Goal: Information Seeking & Learning: Learn about a topic

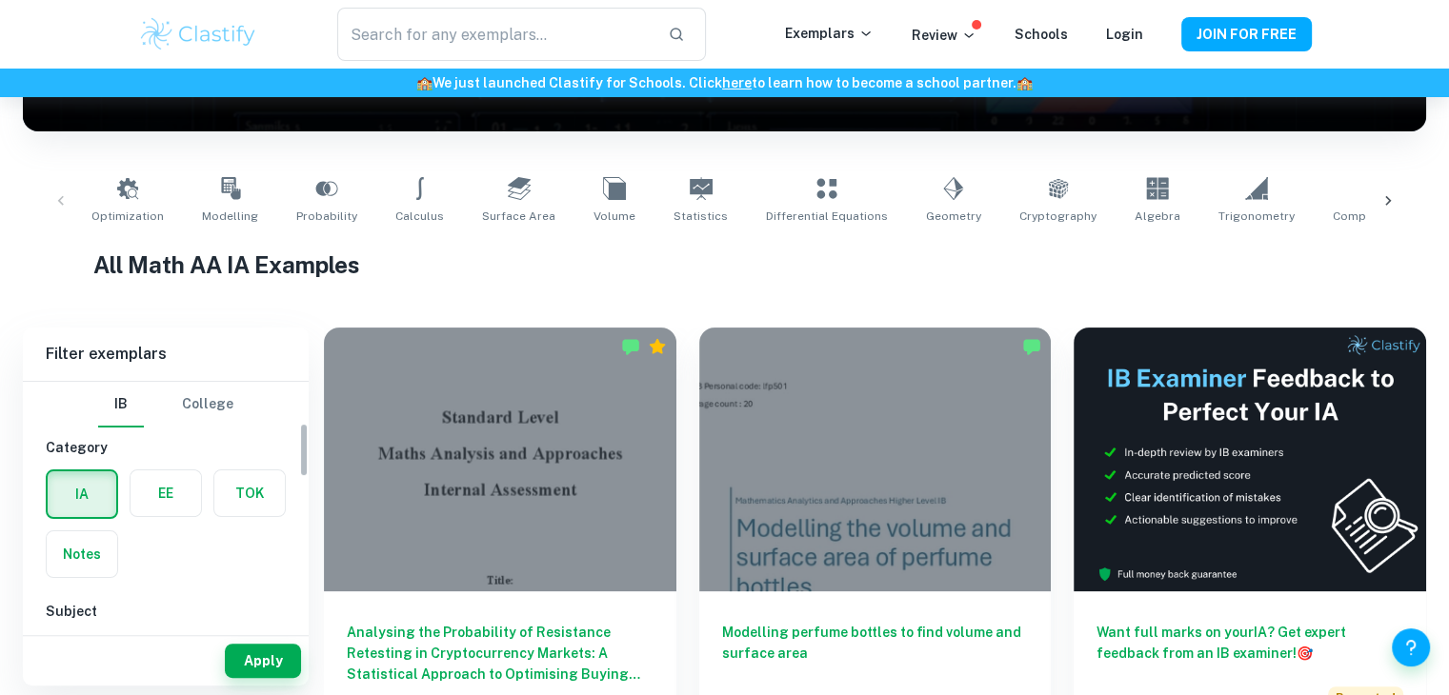
scroll to position [145, 0]
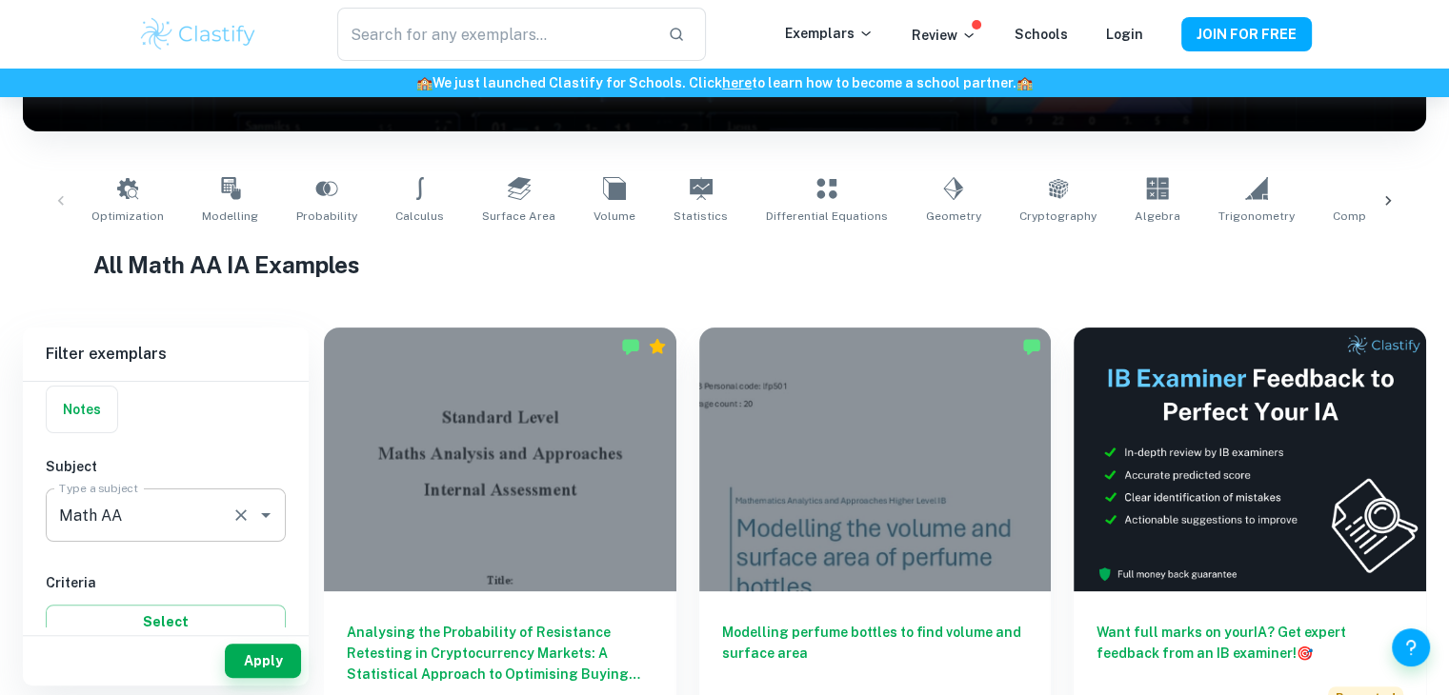
drag, startPoint x: 0, startPoint y: 0, endPoint x: 211, endPoint y: 519, distance: 560.5
click at [211, 519] on input "Math AA" at bounding box center [139, 515] width 170 height 36
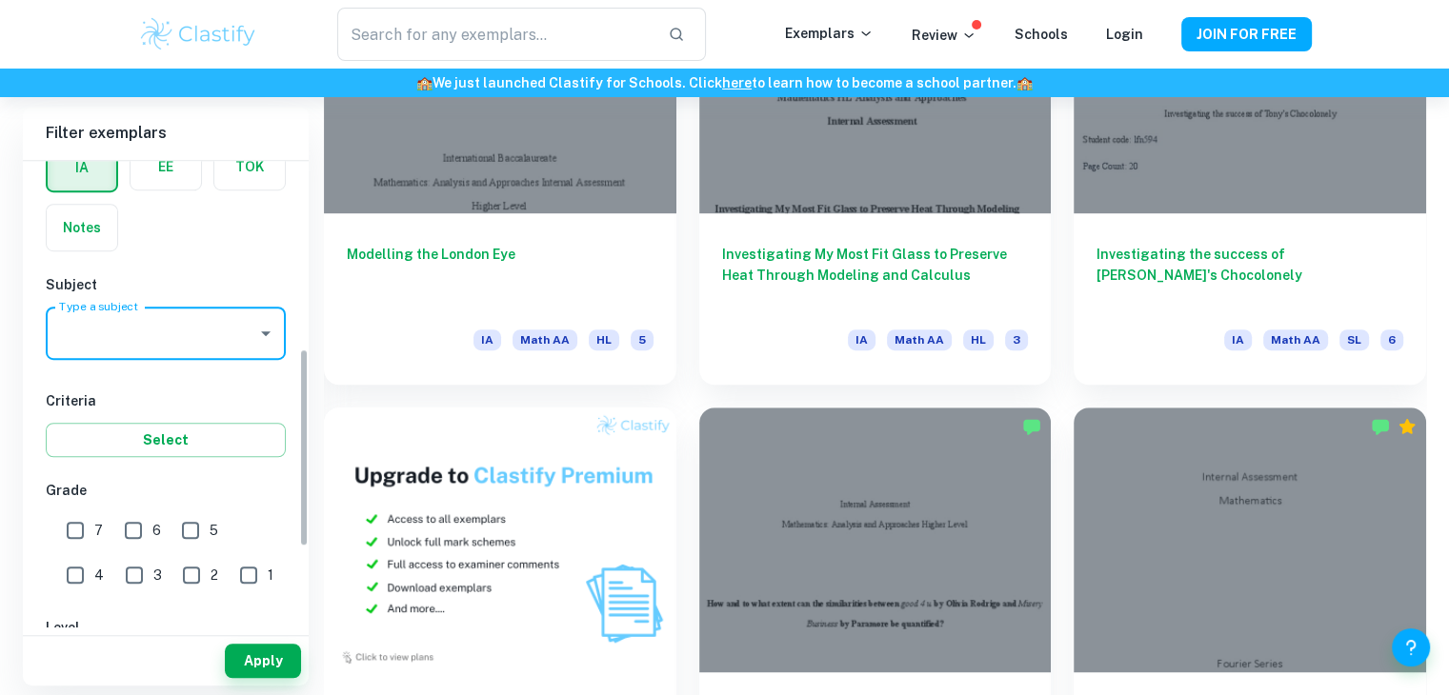
scroll to position [0, 0]
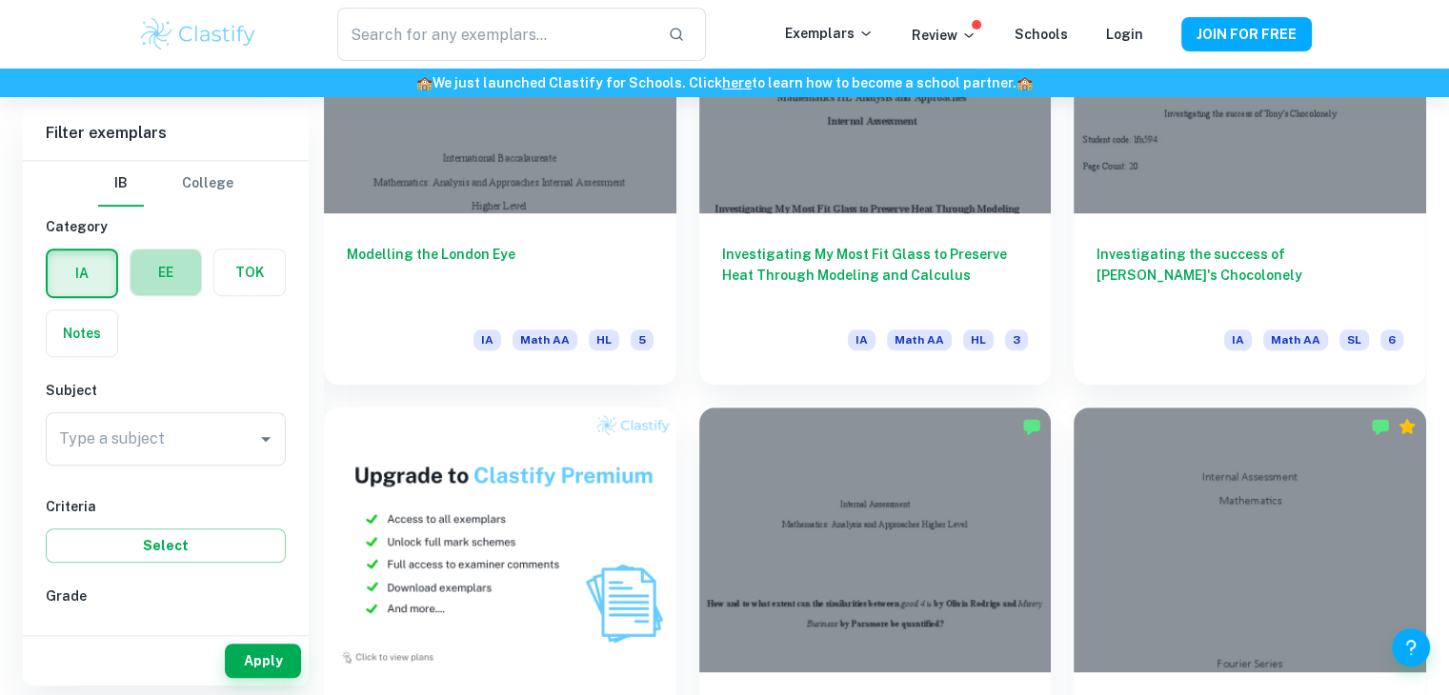
click at [156, 283] on label "button" at bounding box center [165, 273] width 70 height 46
click at [0, 0] on input "radio" at bounding box center [0, 0] width 0 height 0
click at [273, 450] on div at bounding box center [264, 439] width 25 height 27
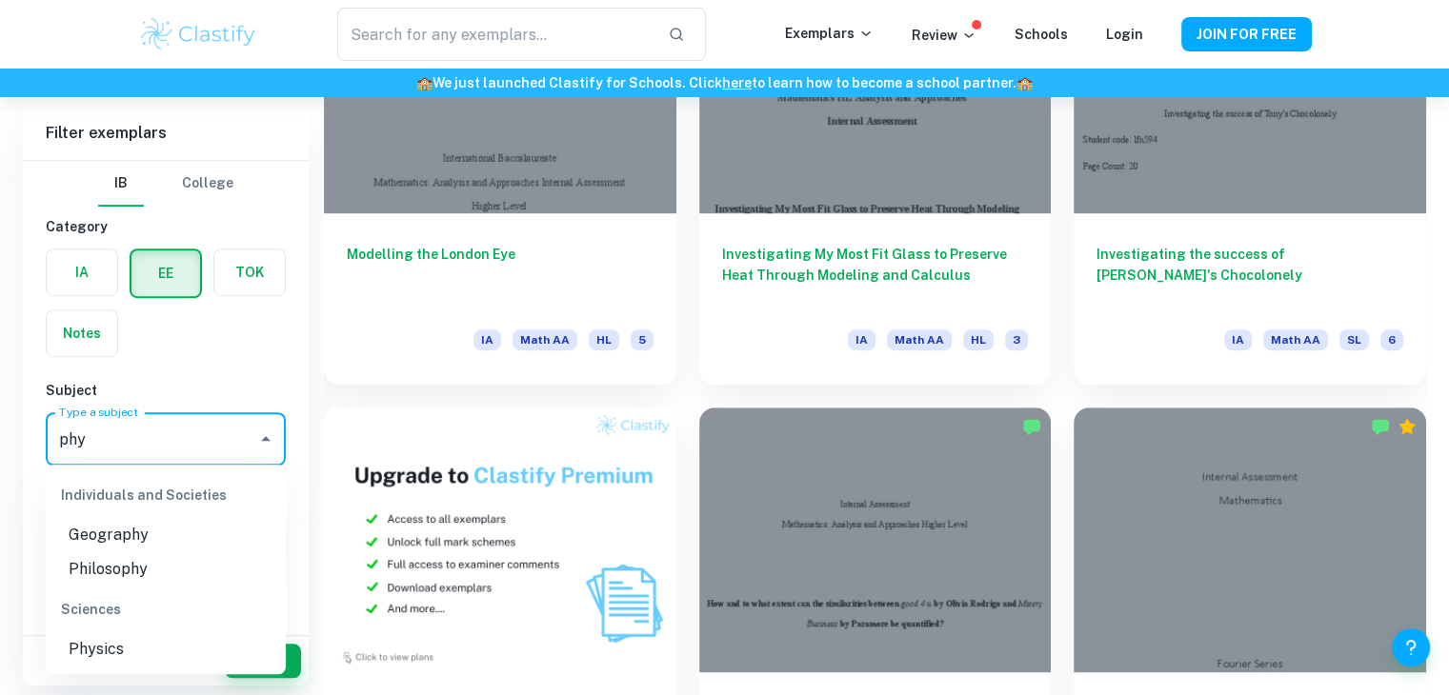
click at [139, 656] on li "Physics" at bounding box center [166, 649] width 240 height 34
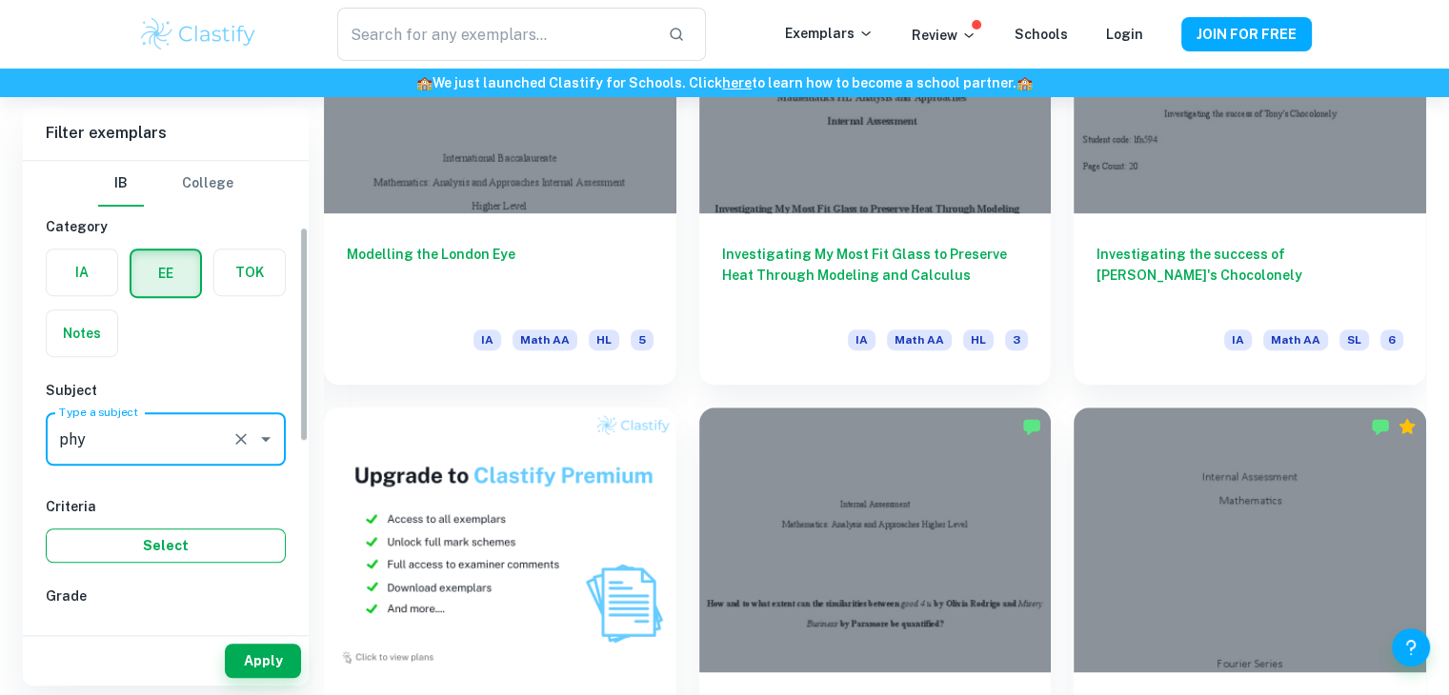
scroll to position [216, 0]
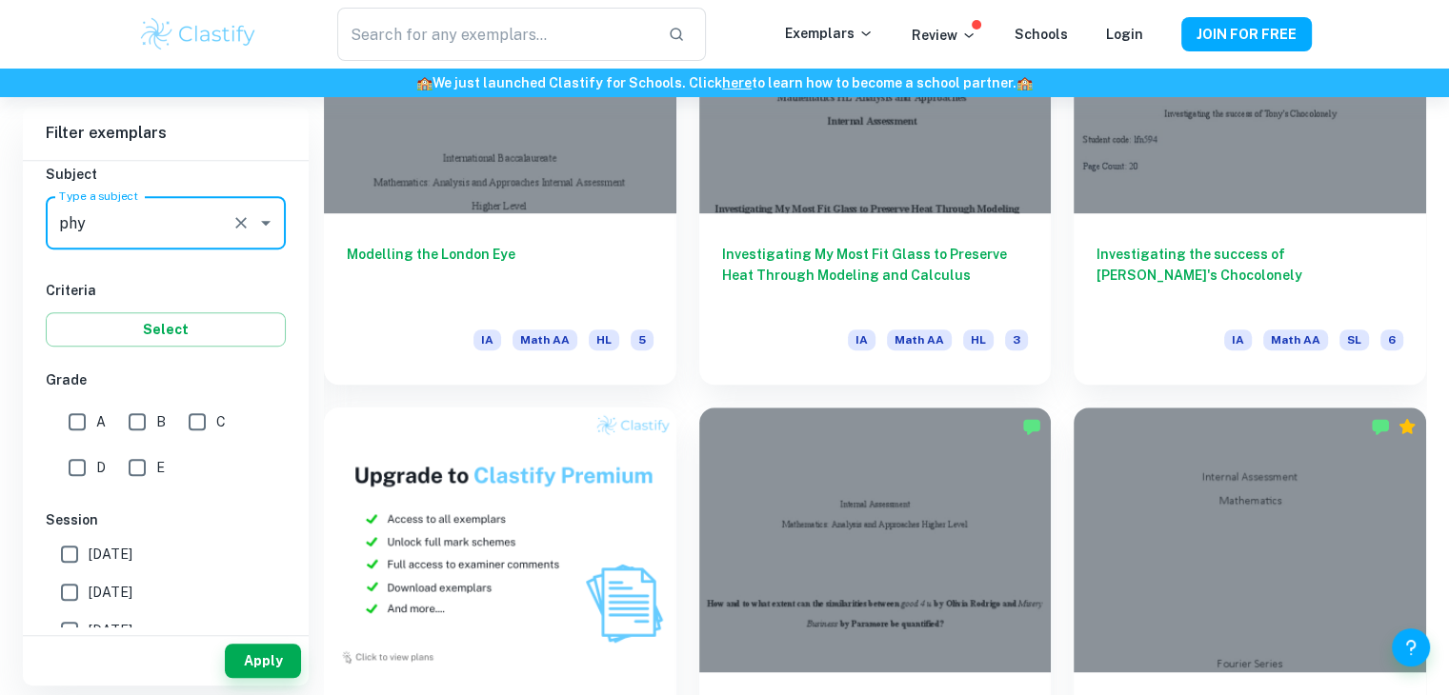
type input "Physics"
click at [78, 426] on input "A" at bounding box center [77, 422] width 38 height 38
checkbox input "true"
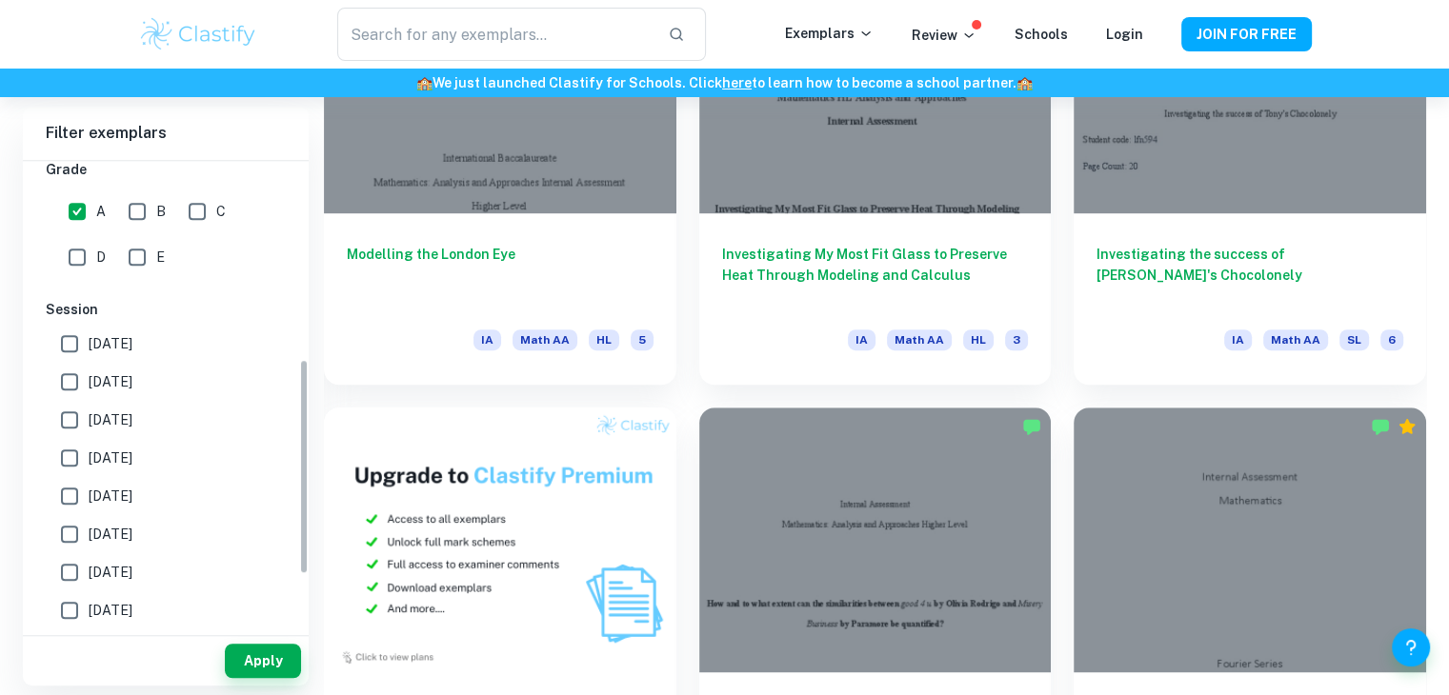
scroll to position [427, 0]
click at [282, 659] on button "Apply" at bounding box center [263, 661] width 76 height 34
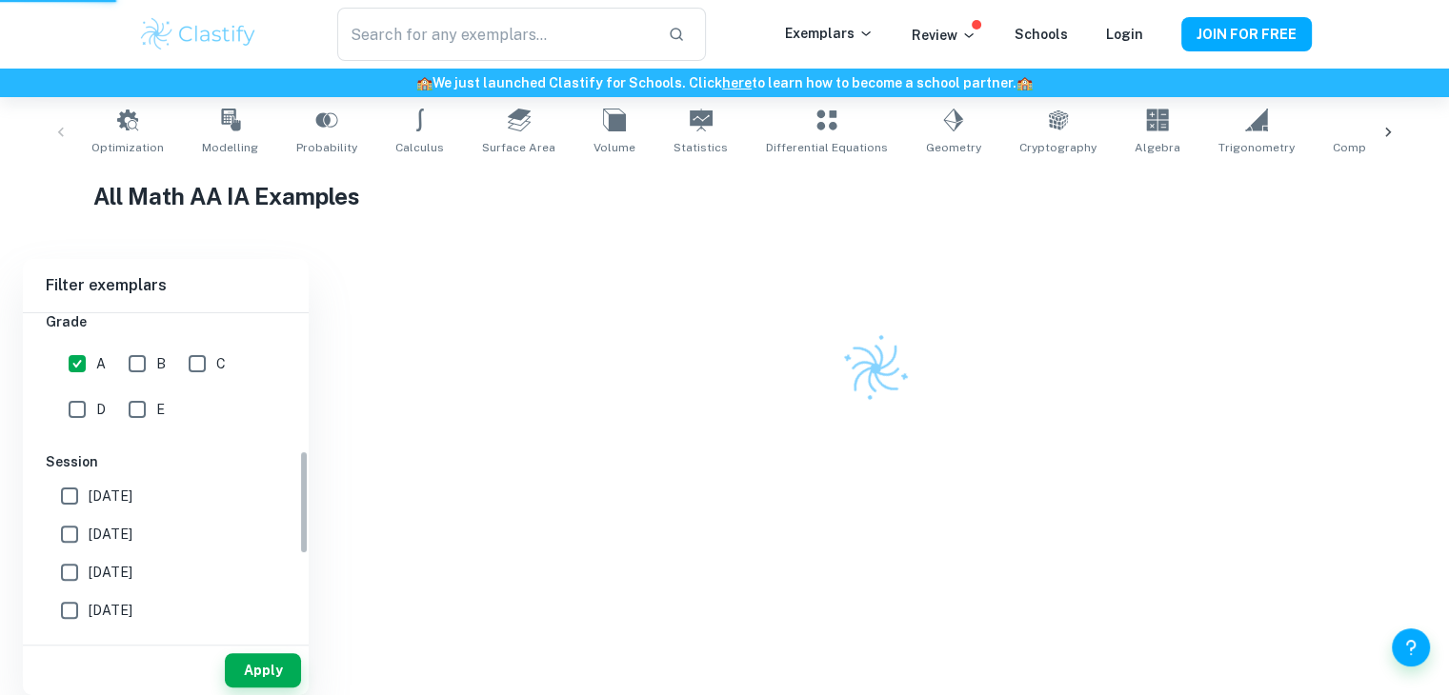
scroll to position [383, 0]
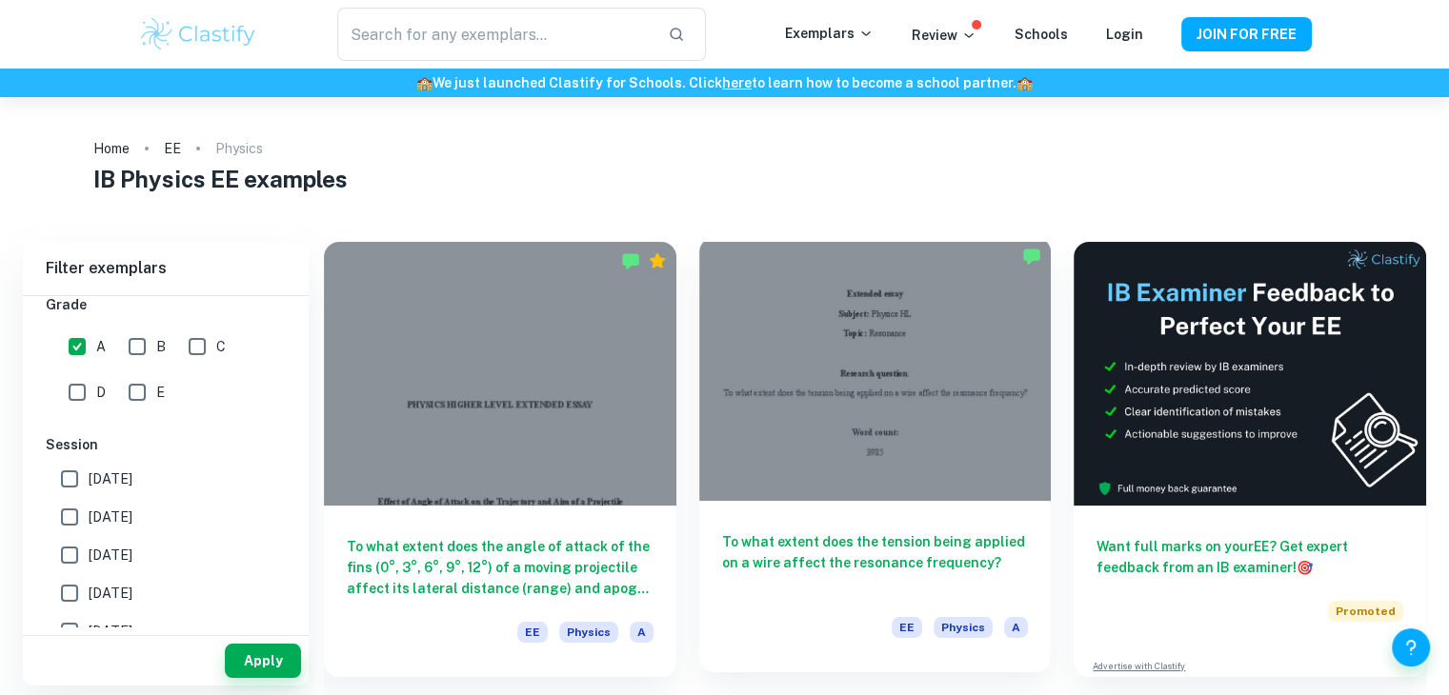
click at [913, 445] on div at bounding box center [875, 369] width 352 height 264
click at [885, 419] on div at bounding box center [875, 369] width 352 height 264
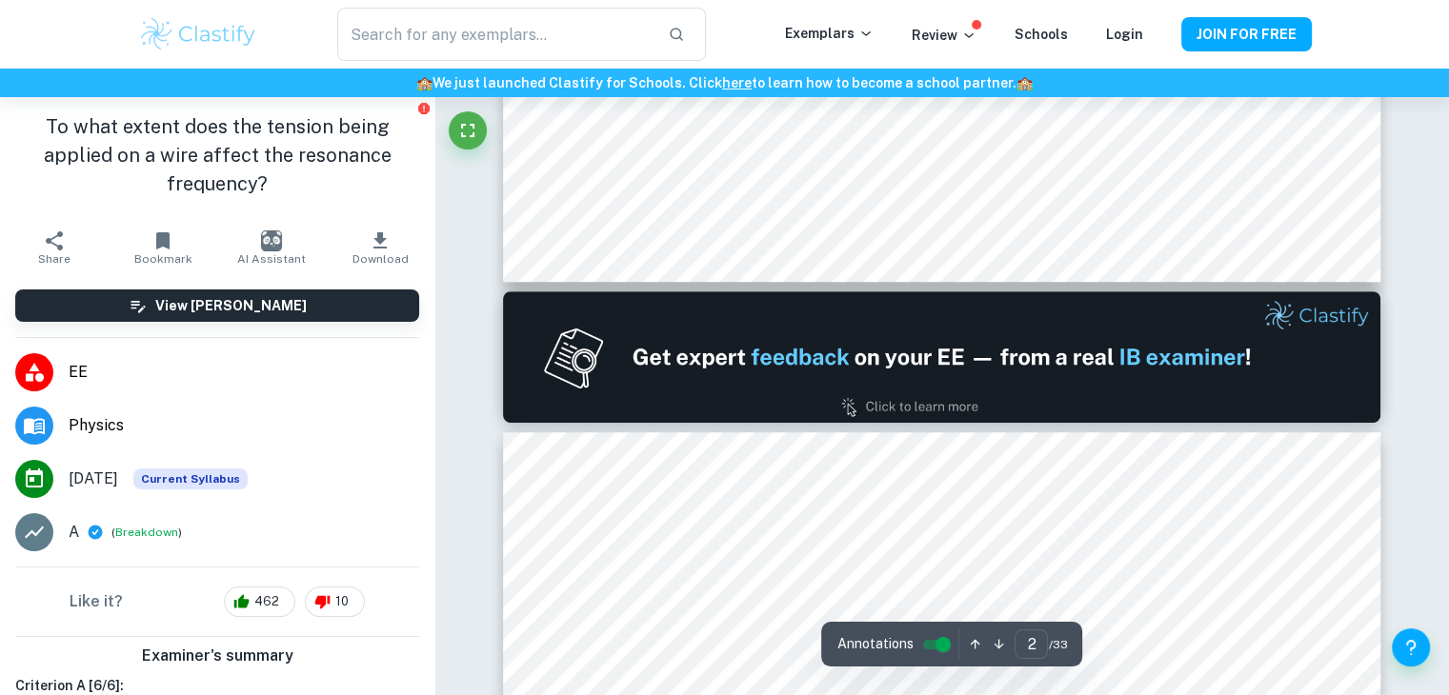
type input "1"
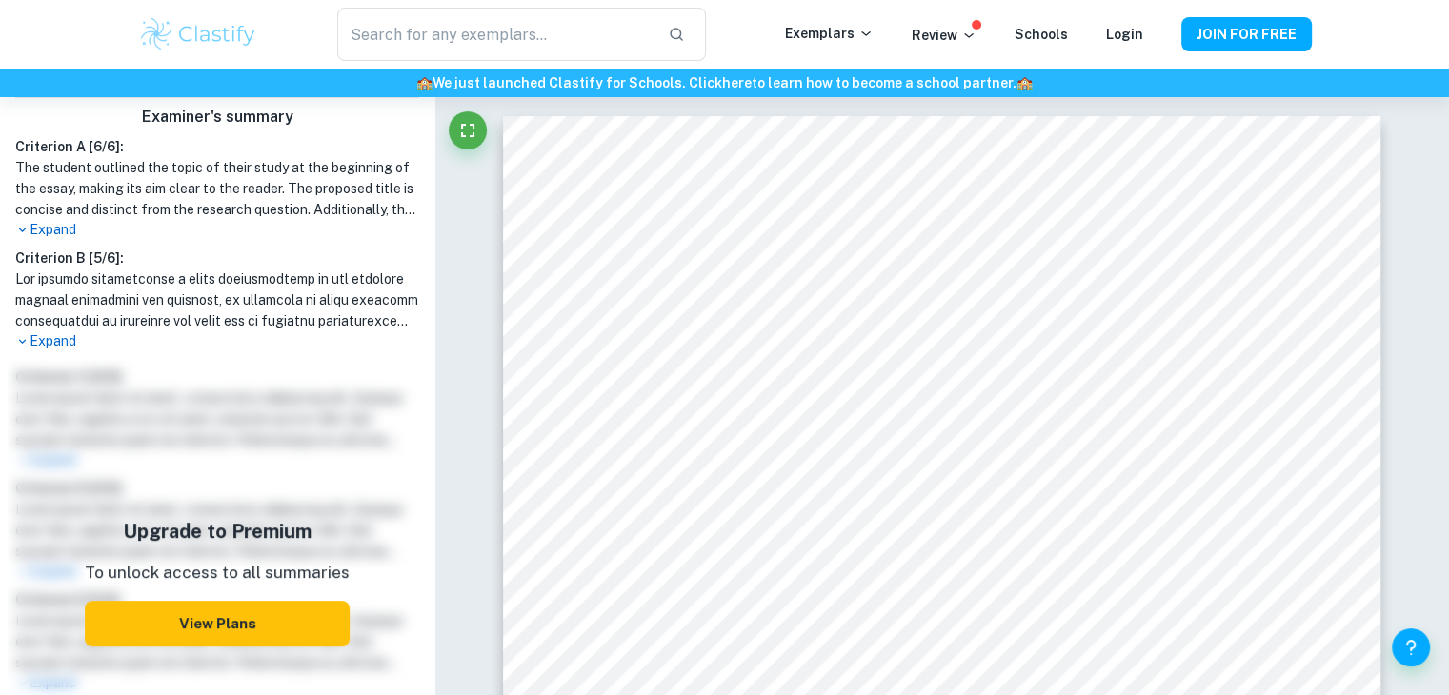
scroll to position [699, 0]
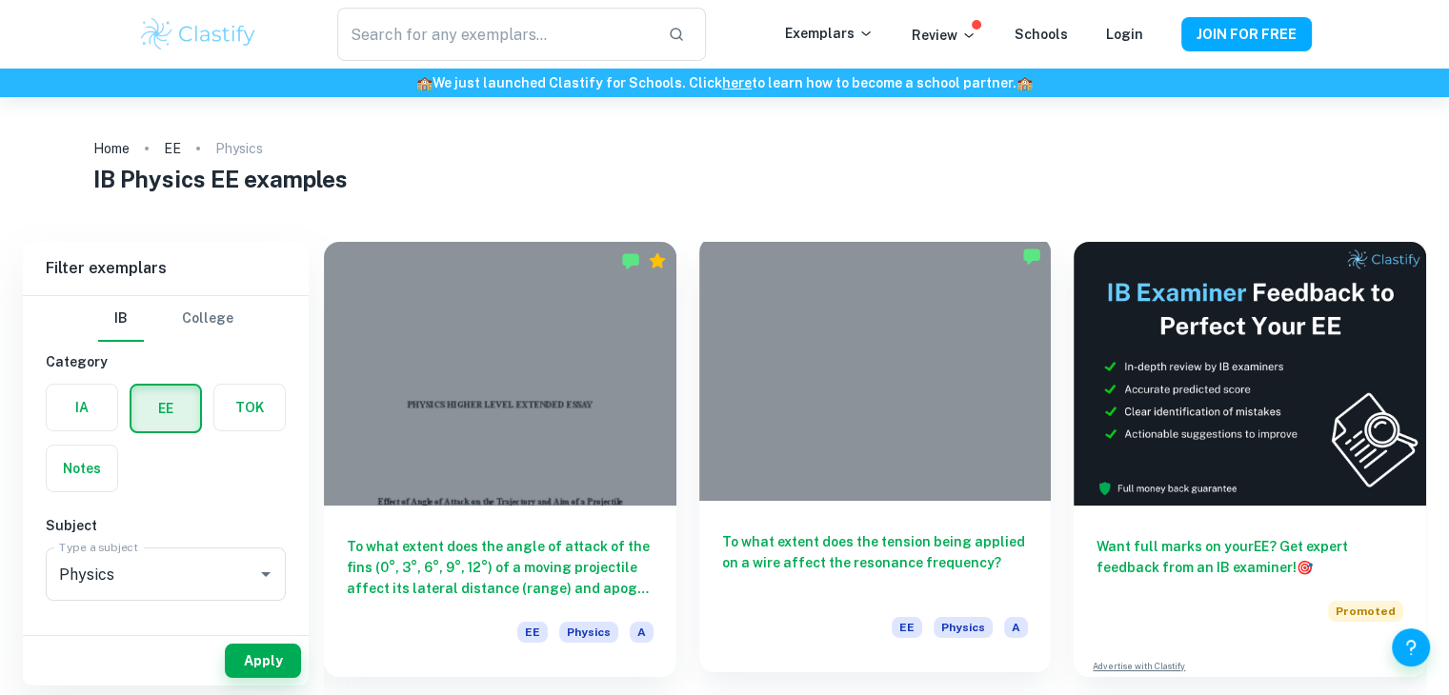
click at [911, 527] on div "To what extent does the tension being applied on a wire affect the resonance fr…" at bounding box center [875, 586] width 352 height 171
